Goal: Find specific page/section: Find specific page/section

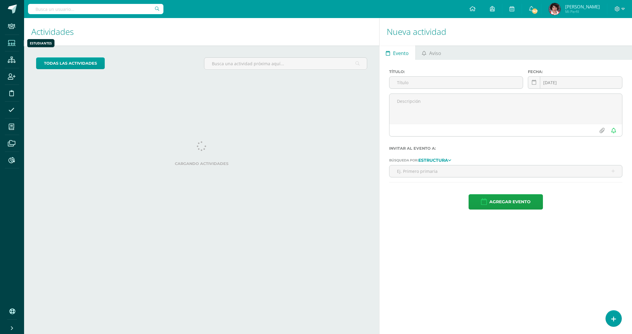
click at [12, 44] on icon at bounding box center [12, 43] width 8 height 6
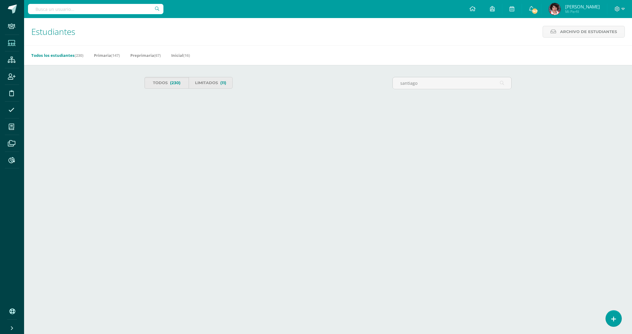
type input "santiago"
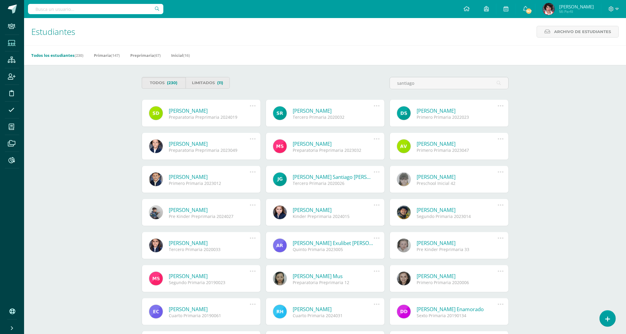
click at [223, 110] on link "Santiago Alejandro de León Juárez" at bounding box center [209, 110] width 81 height 7
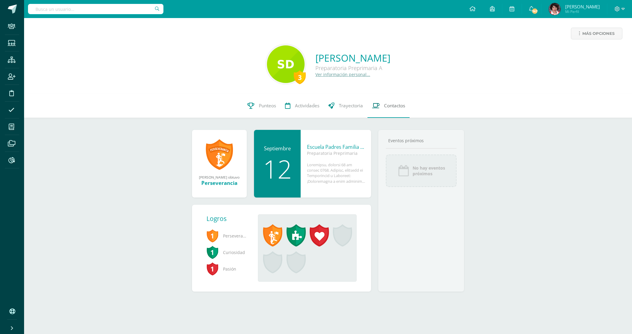
click at [395, 104] on span "Contactos" at bounding box center [394, 106] width 21 height 6
